Goal: Use online tool/utility: Utilize a website feature to perform a specific function

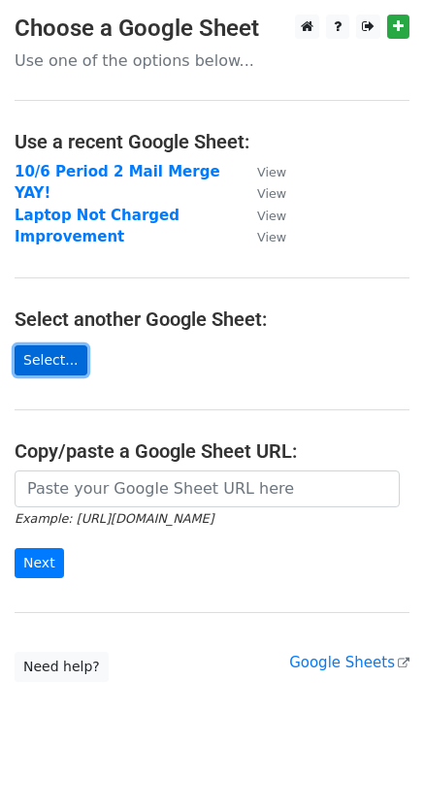
click at [52, 364] on link "Select..." at bounding box center [51, 360] width 73 height 30
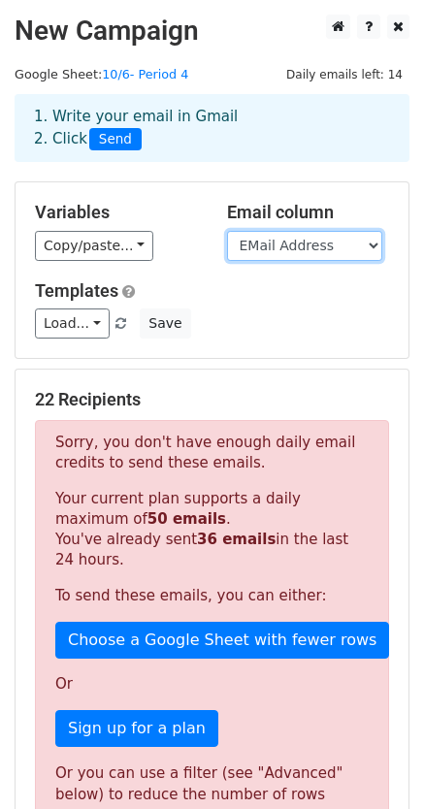
click at [312, 245] on select "Last Name First Name EMail Address cc cc" at bounding box center [304, 246] width 155 height 30
select select "cc"
click at [227, 231] on select "Last Name First Name EMail Address cc cc" at bounding box center [304, 246] width 155 height 30
